Goal: Task Accomplishment & Management: Complete application form

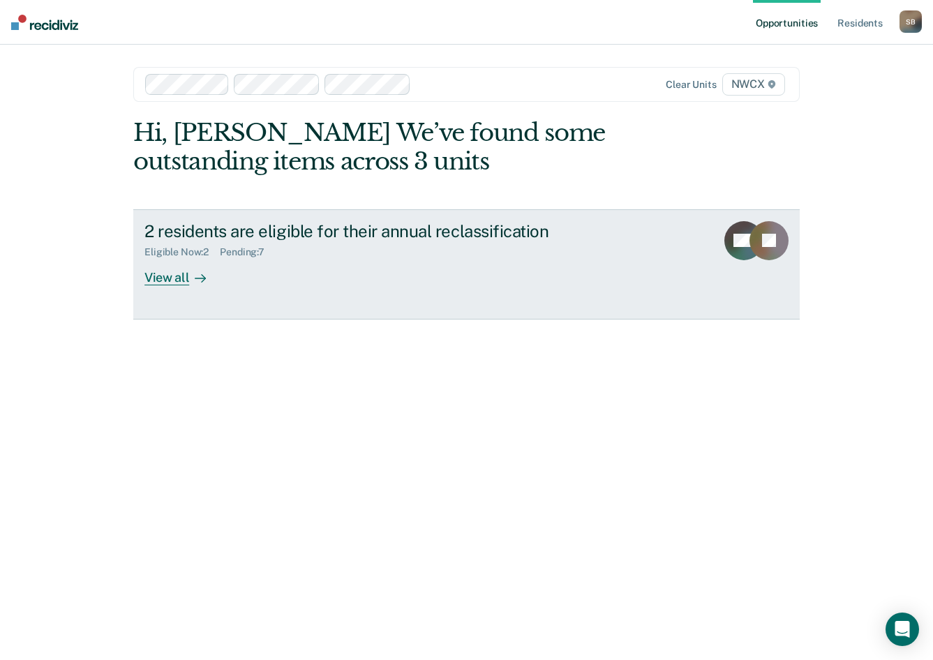
click at [161, 278] on div "View all" at bounding box center [184, 271] width 78 height 27
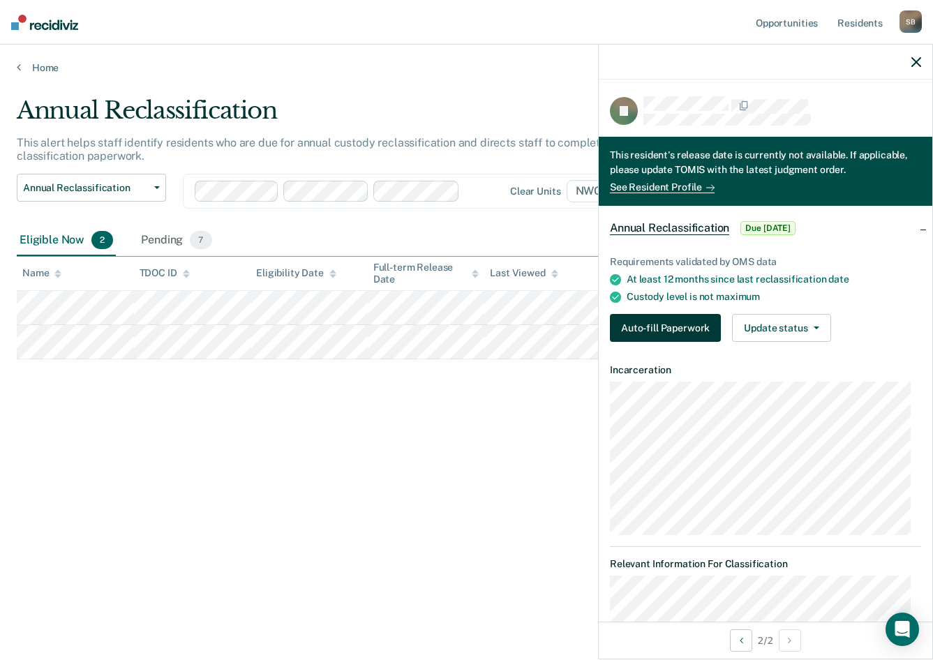
click at [678, 323] on button "Auto-fill Paperwork" at bounding box center [665, 328] width 111 height 28
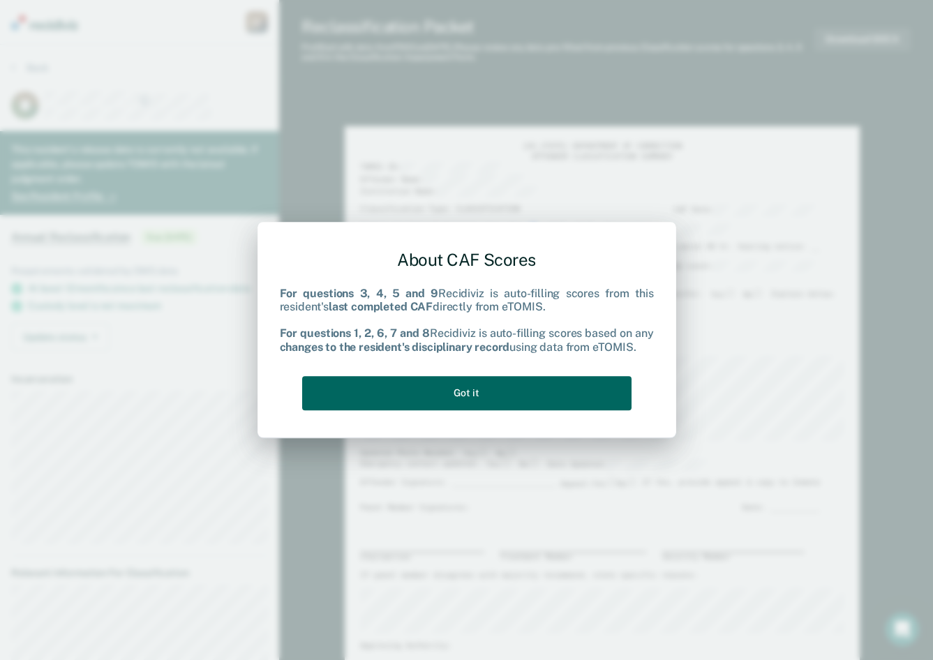
drag, startPoint x: 491, startPoint y: 383, endPoint x: 513, endPoint y: 372, distance: 25.0
click at [490, 385] on button "Got it" at bounding box center [467, 393] width 330 height 34
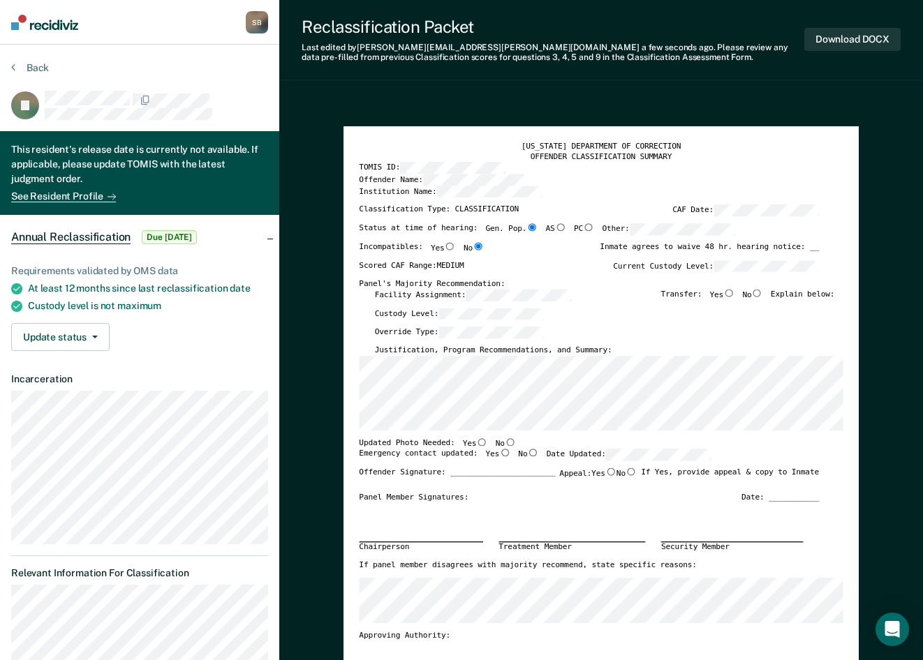
click at [505, 441] on input "No" at bounding box center [510, 442] width 11 height 8
type textarea "x"
radio input "true"
click at [499, 451] on input "Yes" at bounding box center [504, 453] width 11 height 8
type textarea "x"
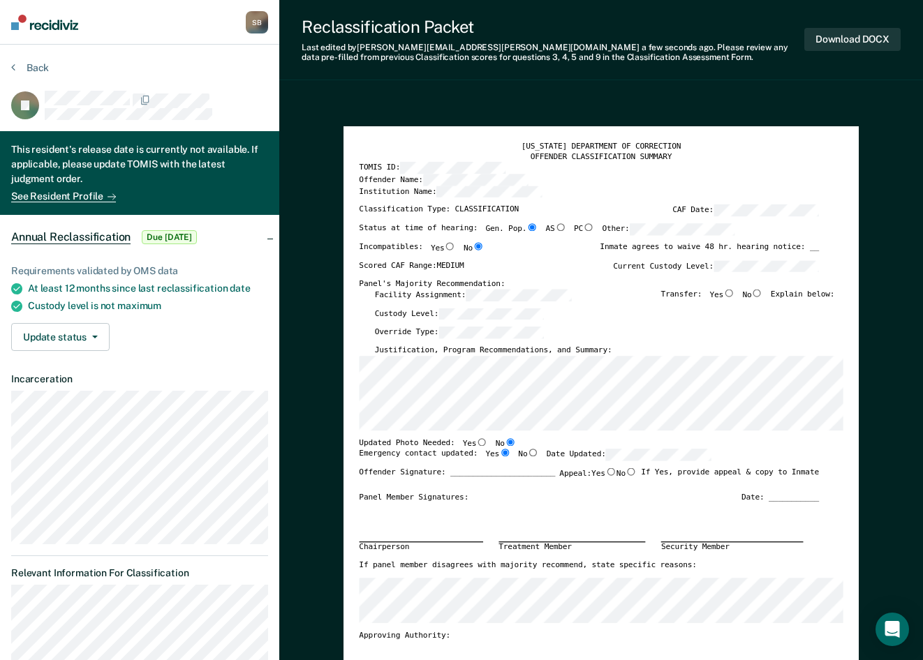
radio input "true"
click at [762, 291] on input "No" at bounding box center [757, 293] width 11 height 8
type textarea "x"
radio input "true"
type textarea "x"
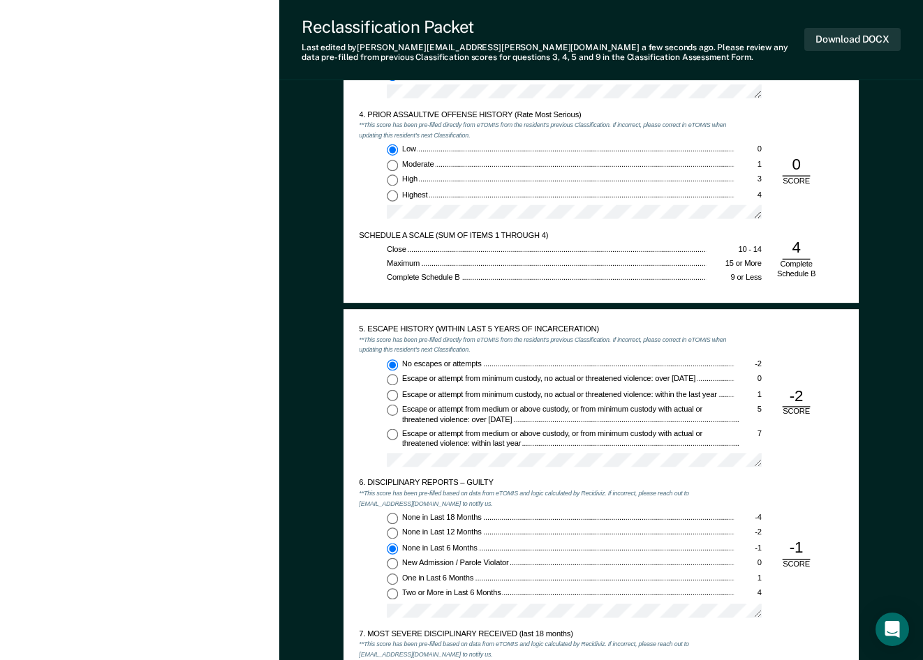
scroll to position [1257, 0]
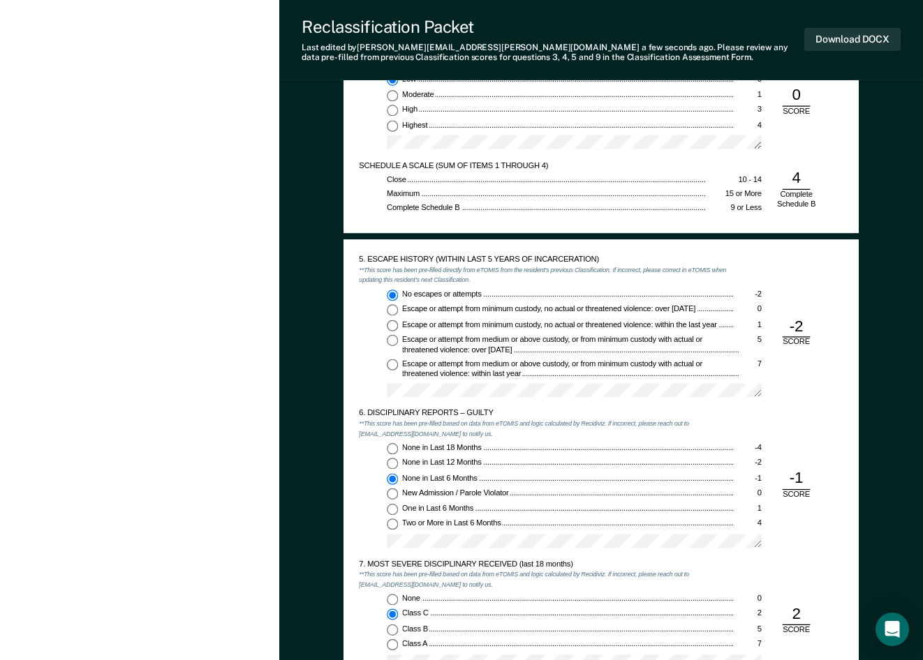
click at [802, 478] on div "-1" at bounding box center [797, 479] width 28 height 21
